Goal: Task Accomplishment & Management: Manage account settings

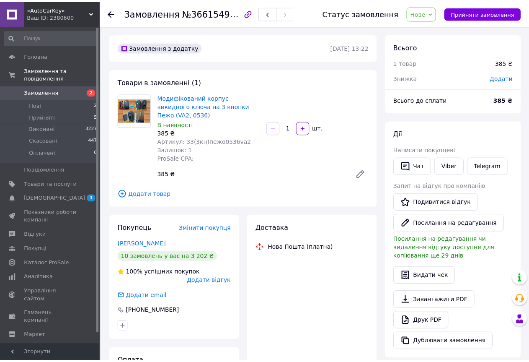
scroll to position [258, 0]
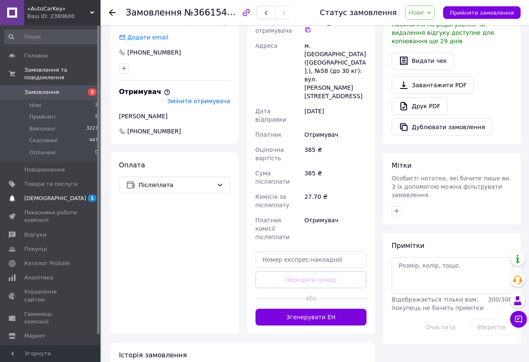
click at [52, 194] on span "[DEMOGRAPHIC_DATA]" at bounding box center [55, 198] width 62 height 8
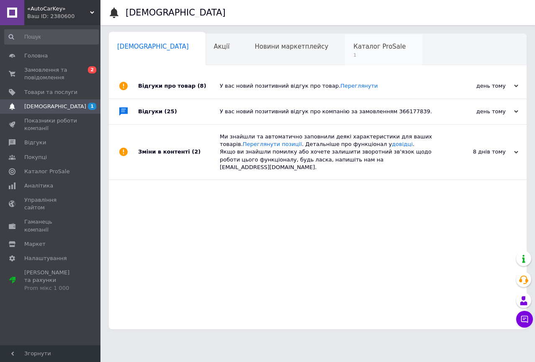
click at [345, 42] on div "Каталог ProSale 1" at bounding box center [383, 50] width 77 height 32
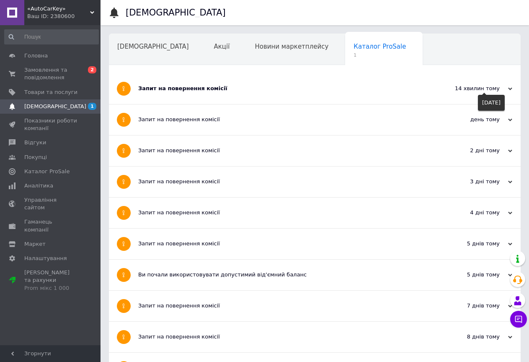
click at [511, 87] on div "14 хвилин тому" at bounding box center [471, 89] width 84 height 8
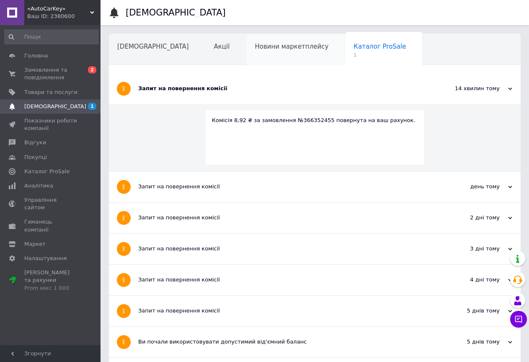
click at [250, 52] on div "Новини маркетплейсу" at bounding box center [295, 50] width 99 height 32
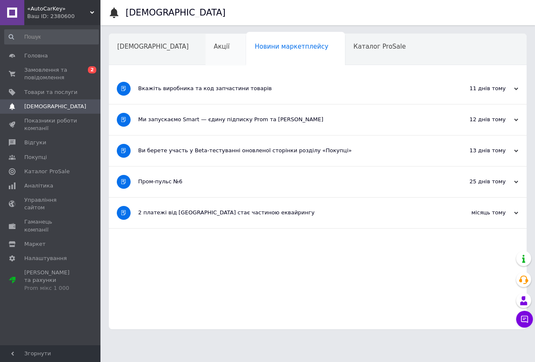
click at [206, 46] on div "Акції" at bounding box center [226, 50] width 41 height 32
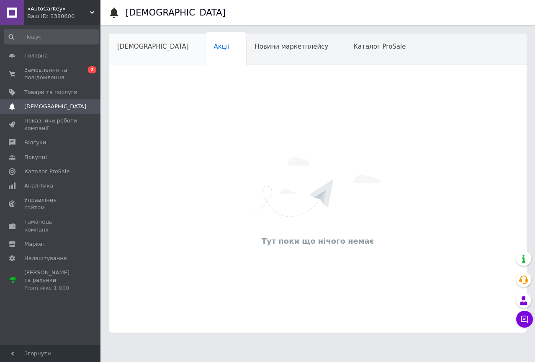
click at [142, 44] on span "[DEMOGRAPHIC_DATA]" at bounding box center [153, 47] width 72 height 8
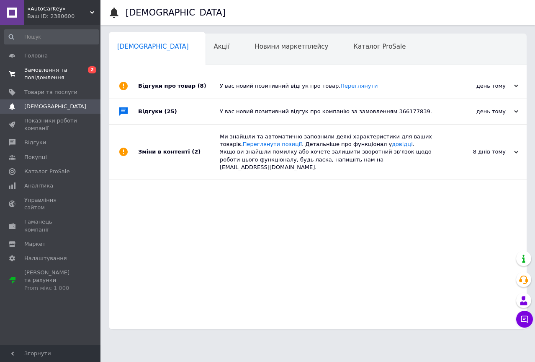
click at [49, 67] on span "Замовлення та повідомлення" at bounding box center [50, 73] width 53 height 15
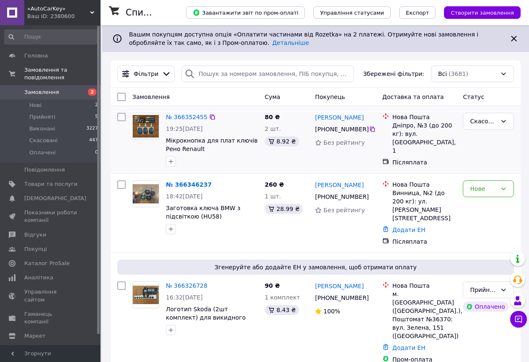
click at [117, 118] on input "checkbox" at bounding box center [121, 117] width 8 height 8
checkbox input "true"
click at [192, 99] on div "Дії для 1 замовлення" at bounding box center [158, 97] width 92 height 14
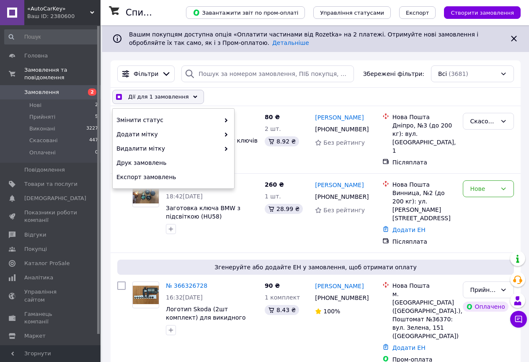
click at [246, 95] on div "Дії для 1 замовлення Вибрати все 3681 замовлення Вибрані всі 3681 замовлення Ск…" at bounding box center [315, 97] width 407 height 14
checkbox input "true"
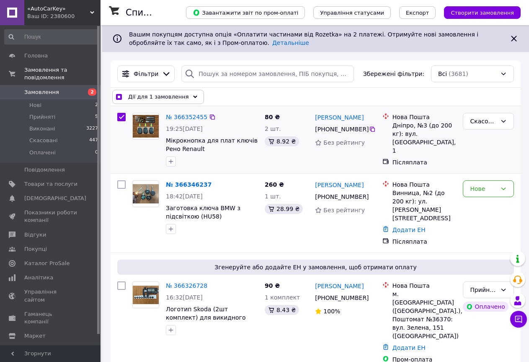
click at [124, 114] on input "checkbox" at bounding box center [121, 117] width 8 height 8
checkbox input "false"
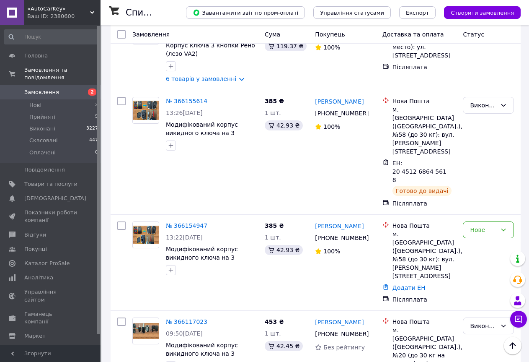
scroll to position [853, 0]
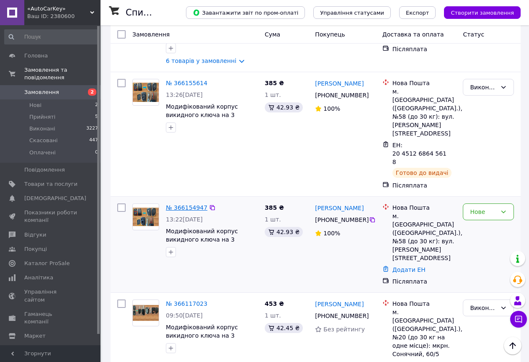
click at [193, 204] on link "№ 366154947" at bounding box center [186, 207] width 41 height 7
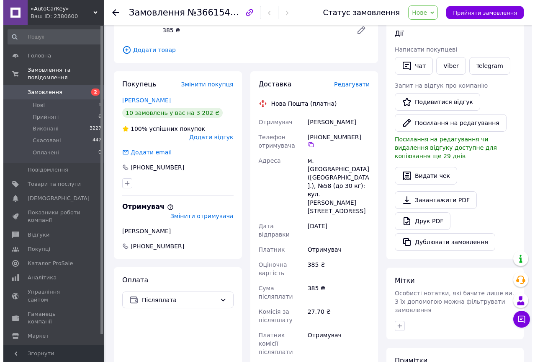
scroll to position [142, 0]
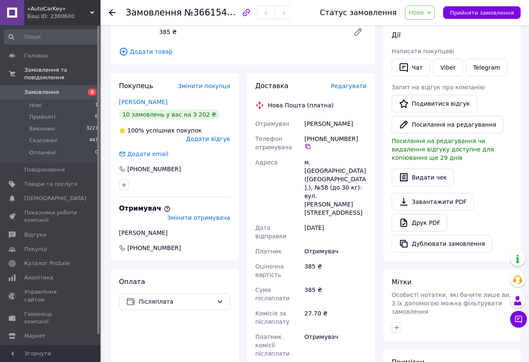
click at [359, 83] on span "Редагувати" at bounding box center [349, 86] width 36 height 7
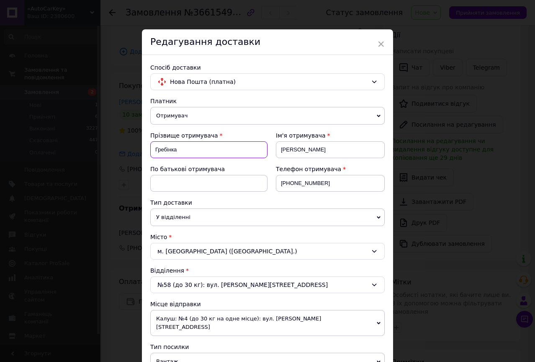
drag, startPoint x: 186, startPoint y: 151, endPoint x: 151, endPoint y: 147, distance: 35.9
click at [151, 147] on input "Гребінка" at bounding box center [208, 149] width 117 height 17
type input "[PERSON_NAME]"
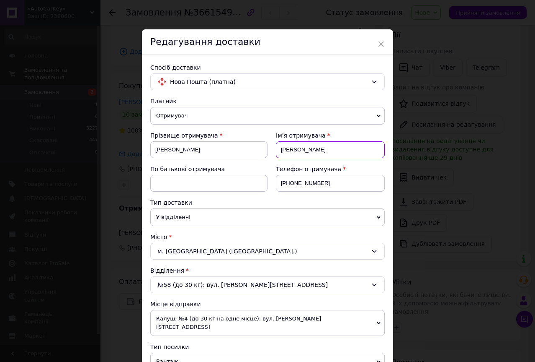
drag, startPoint x: 315, startPoint y: 149, endPoint x: 276, endPoint y: 147, distance: 39.4
click at [276, 147] on input "[PERSON_NAME]" at bounding box center [330, 149] width 109 height 17
type input "[PERSON_NAME]"
drag, startPoint x: 325, startPoint y: 183, endPoint x: 292, endPoint y: 185, distance: 32.3
click at [292, 185] on input "[PHONE_NUMBER]" at bounding box center [330, 183] width 109 height 17
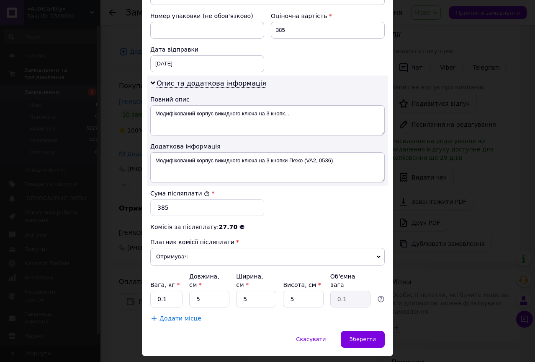
scroll to position [372, 0]
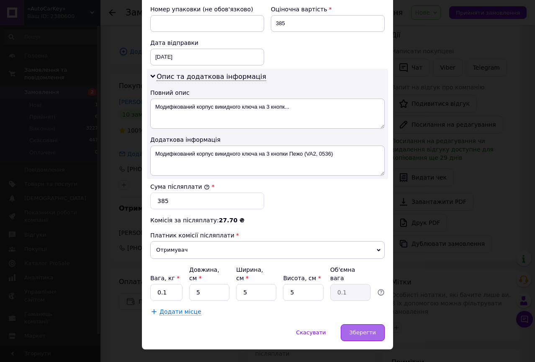
type input "[PHONE_NUMBER]"
click at [362, 329] on span "Зберегти" at bounding box center [363, 332] width 26 height 6
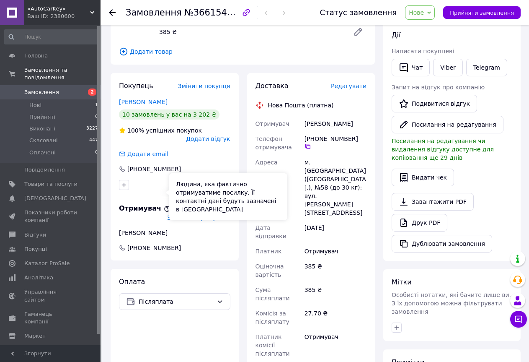
click at [164, 205] on icon at bounding box center [167, 208] width 7 height 7
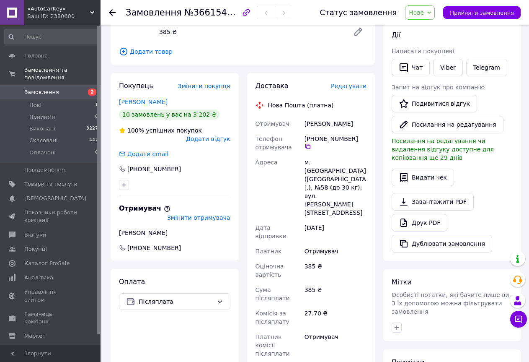
click at [170, 269] on div "Оплата Післяплата" at bounding box center [175, 359] width 128 height 181
click at [345, 83] on span "Редагувати" at bounding box center [349, 86] width 36 height 7
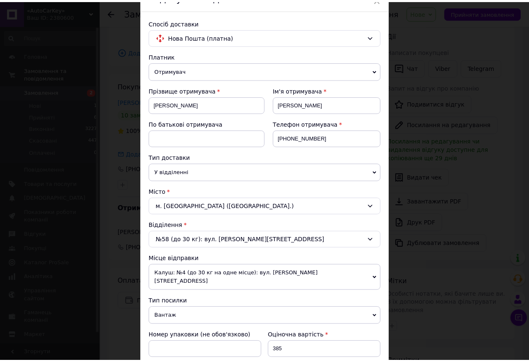
scroll to position [0, 0]
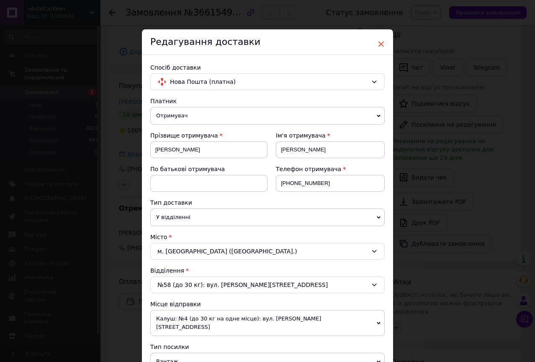
click at [380, 44] on span "×" at bounding box center [381, 44] width 8 height 14
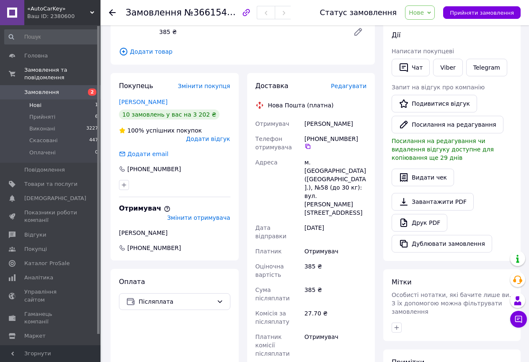
click at [29, 101] on span "Нові" at bounding box center [35, 105] width 12 height 8
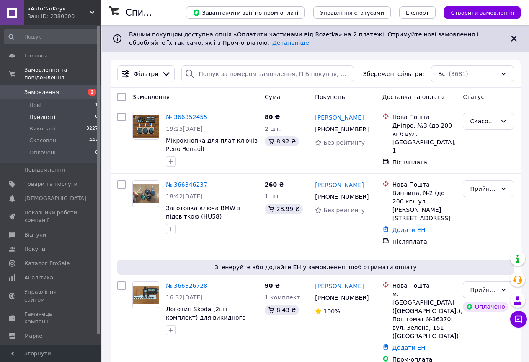
click at [35, 113] on span "Прийняті" at bounding box center [42, 117] width 26 height 8
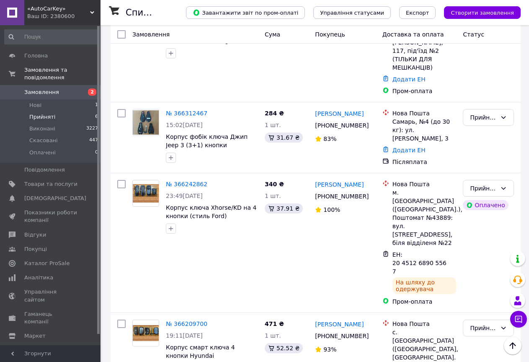
scroll to position [357, 0]
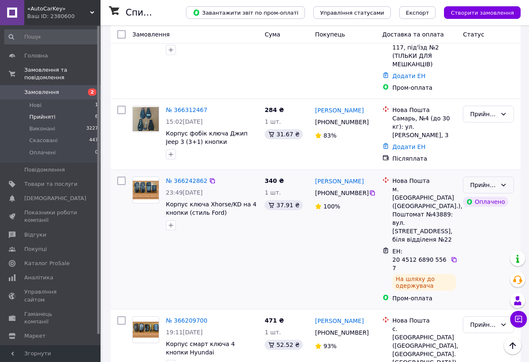
click at [509, 176] on div "Прийнято" at bounding box center [488, 184] width 51 height 17
click at [492, 155] on li "Виконано" at bounding box center [488, 157] width 50 height 15
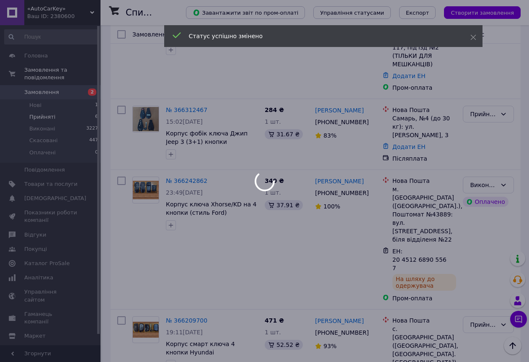
click at [497, 249] on div at bounding box center [264, 181] width 529 height 362
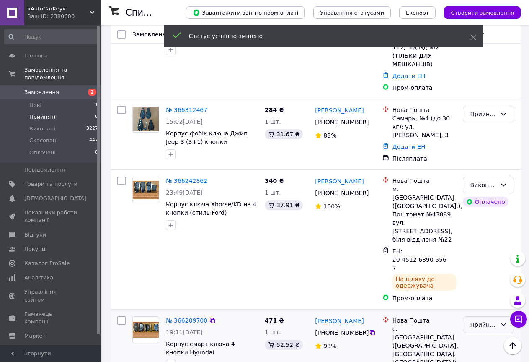
click at [501, 321] on icon at bounding box center [503, 324] width 7 height 7
click at [487, 264] on li "Виконано" at bounding box center [488, 263] width 50 height 15
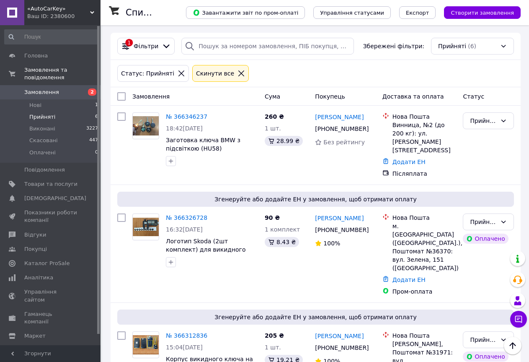
scroll to position [0, 0]
